Goal: Task Accomplishment & Management: Use online tool/utility

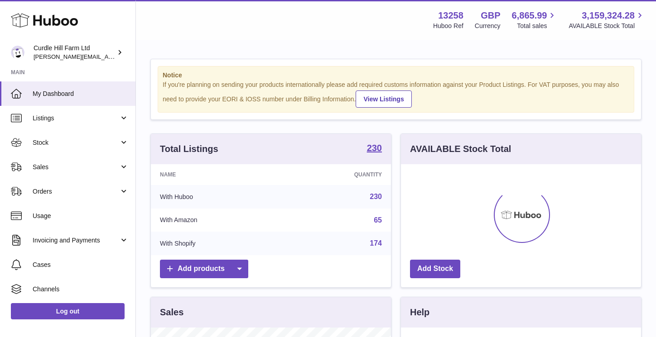
scroll to position [141, 240]
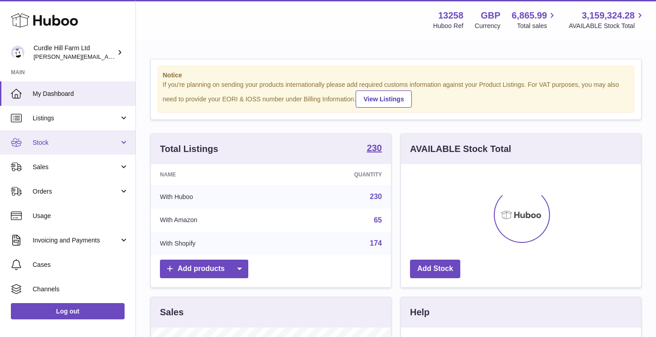
click at [53, 150] on link "Stock" at bounding box center [67, 142] width 135 height 24
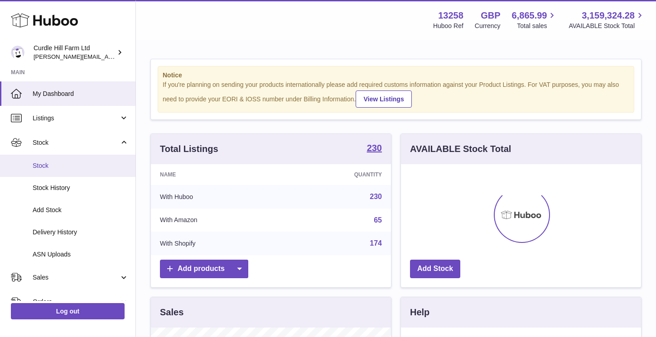
click at [84, 165] on span "Stock" at bounding box center [81, 166] width 96 height 9
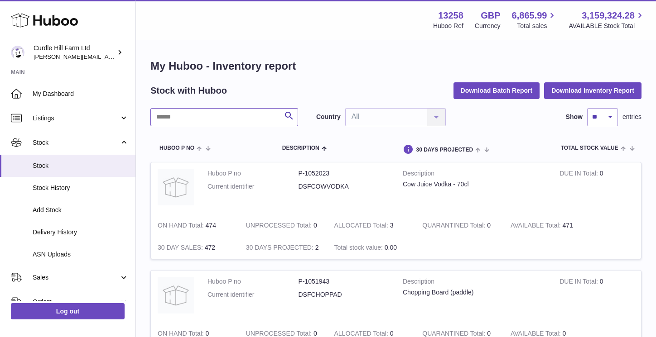
click at [202, 119] on input "text" at bounding box center [224, 117] width 148 height 18
type input "****"
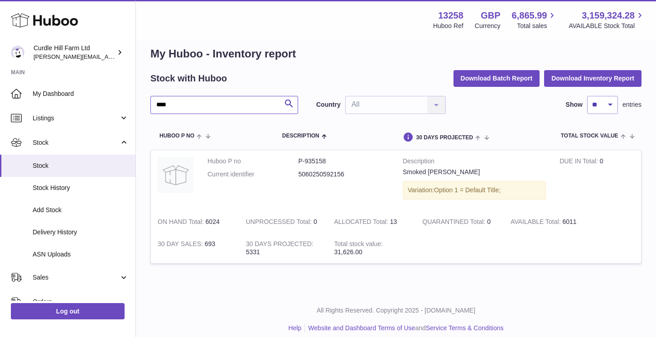
scroll to position [13, 0]
click at [319, 161] on dd "P-935158" at bounding box center [343, 161] width 91 height 9
copy dd "935158"
